Goal: Task Accomplishment & Management: Manage account settings

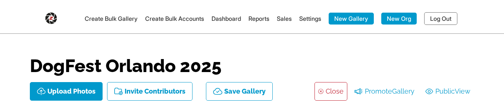
select select "onlyShowInGallery"
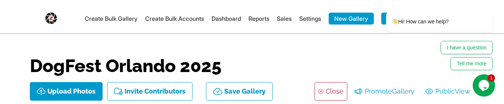
click at [305, 16] on link "Settings" at bounding box center [310, 18] width 22 height 7
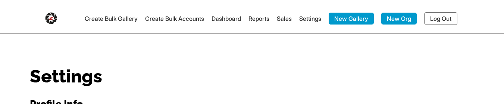
click at [110, 16] on link "Create Bulk Gallery" at bounding box center [111, 18] width 53 height 7
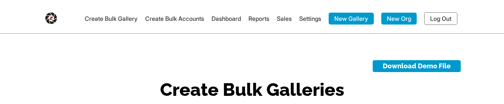
click at [180, 19] on link "Create Bulk Accounts" at bounding box center [174, 18] width 59 height 7
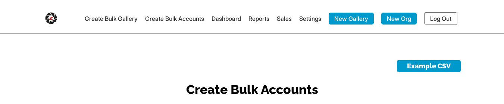
type input "[EMAIL_ADDRESS][DOMAIN_NAME]"
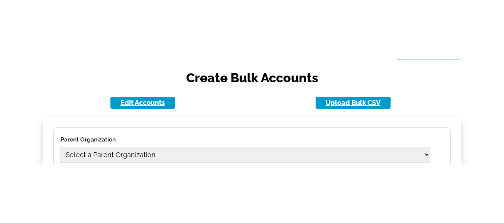
scroll to position [75, 0]
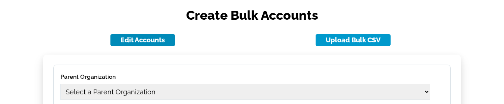
click at [140, 39] on link "Edit Accounts" at bounding box center [142, 40] width 65 height 12
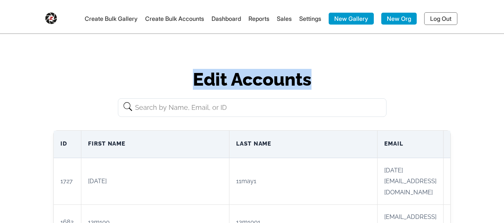
drag, startPoint x: 196, startPoint y: 81, endPoint x: 337, endPoint y: 84, distance: 141.1
click at [337, 84] on h1 "Edit Accounts" at bounding box center [251, 80] width 397 height 18
